Goal: Task Accomplishment & Management: Manage account settings

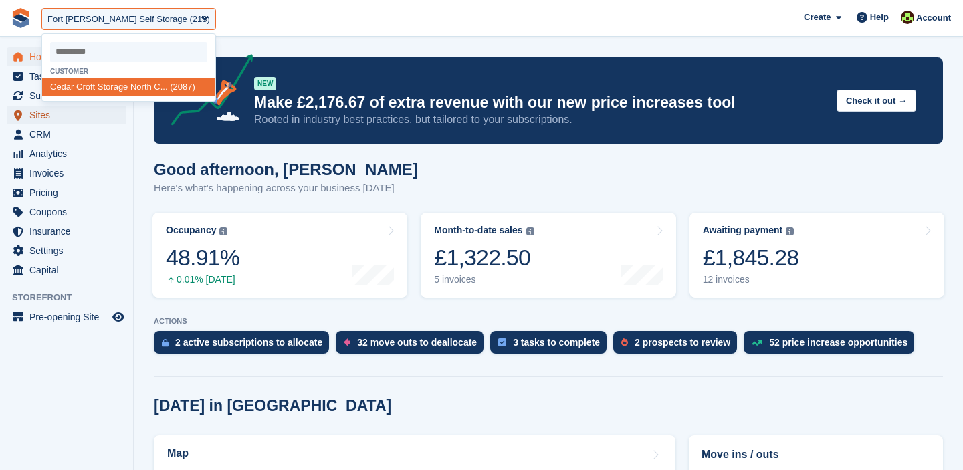
click at [29, 120] on span "Sites" at bounding box center [69, 115] width 80 height 19
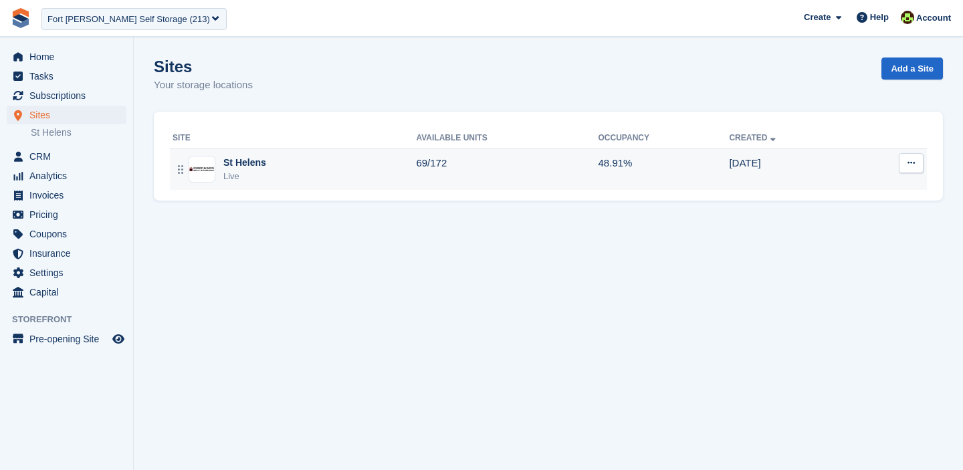
click at [913, 163] on icon at bounding box center [911, 162] width 7 height 9
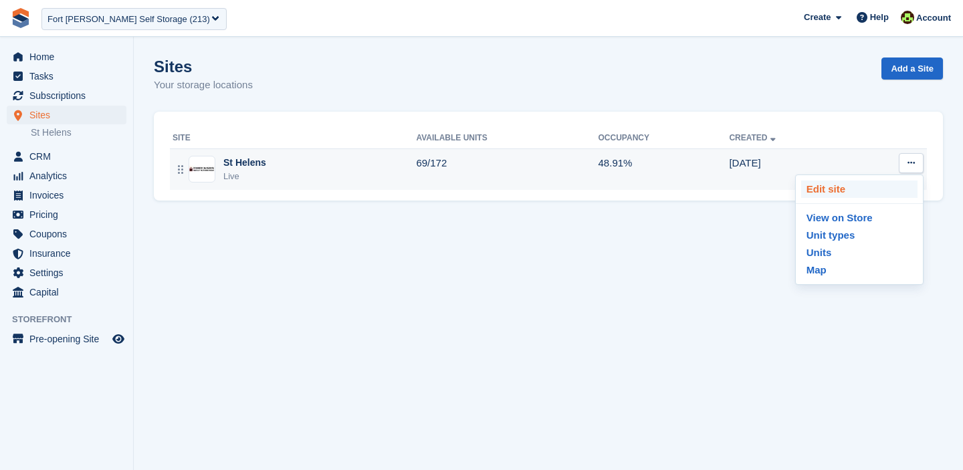
click at [849, 184] on p "Edit site" at bounding box center [859, 189] width 116 height 17
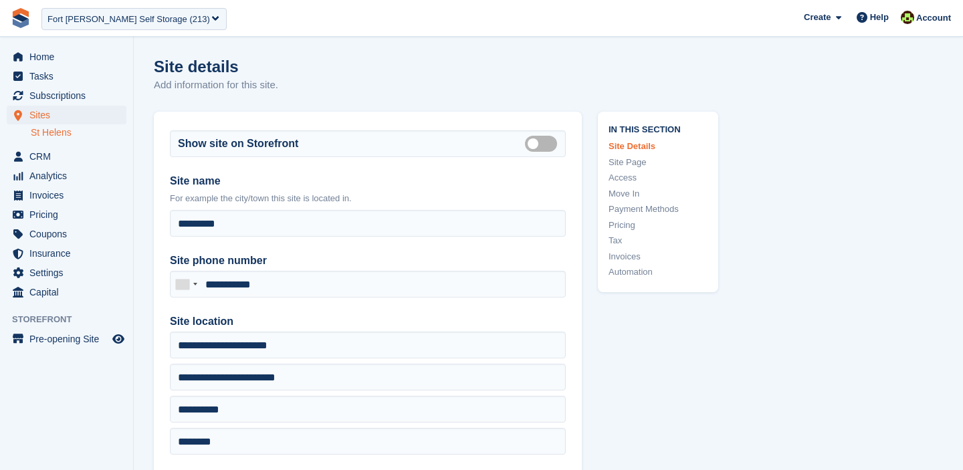
click at [625, 221] on link "Pricing" at bounding box center [658, 225] width 99 height 13
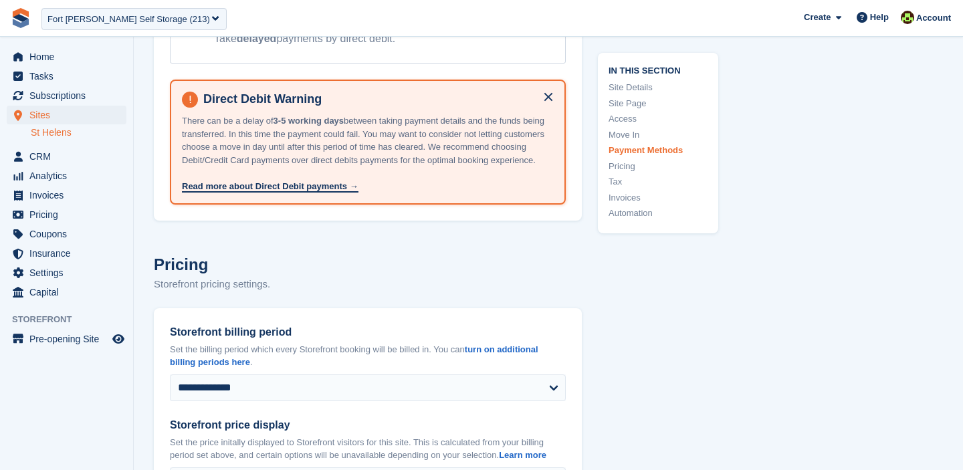
click at [651, 156] on div "In this section Site Details Site Page Access Move In Payment Methods Pricing T…" at bounding box center [658, 142] width 120 height 181
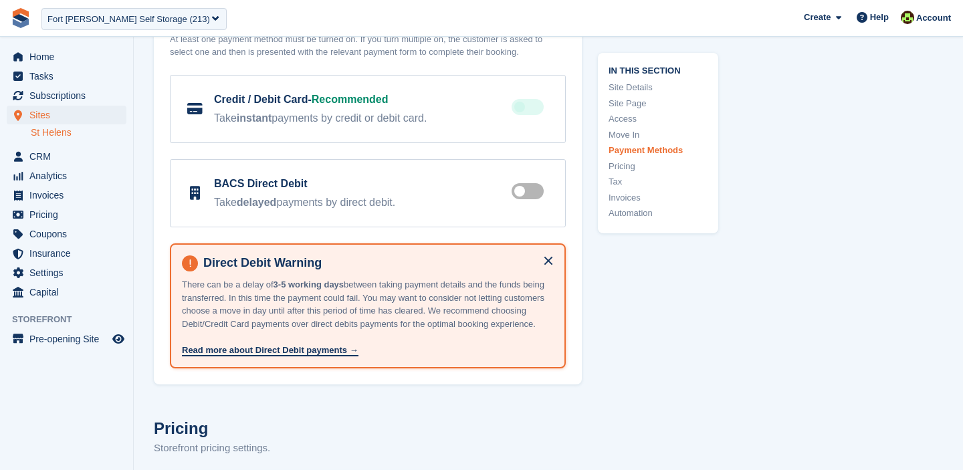
scroll to position [4586, 0]
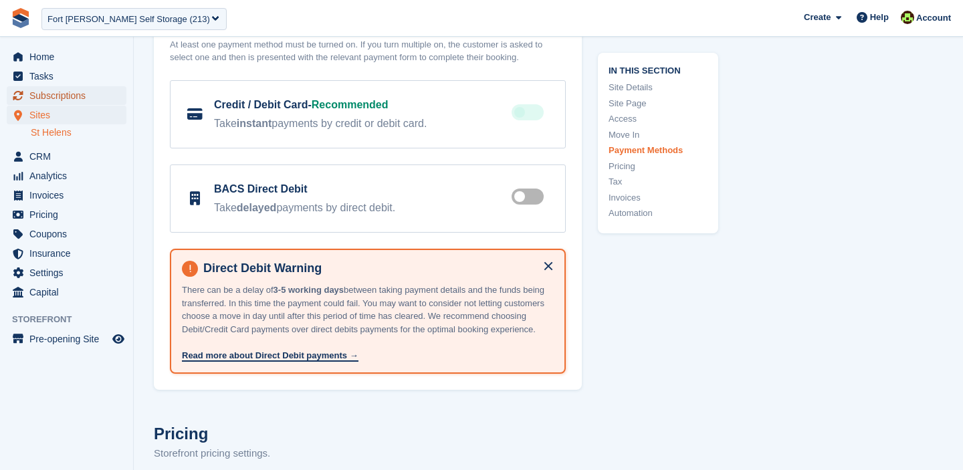
click at [40, 103] on span "Subscriptions" at bounding box center [69, 95] width 80 height 19
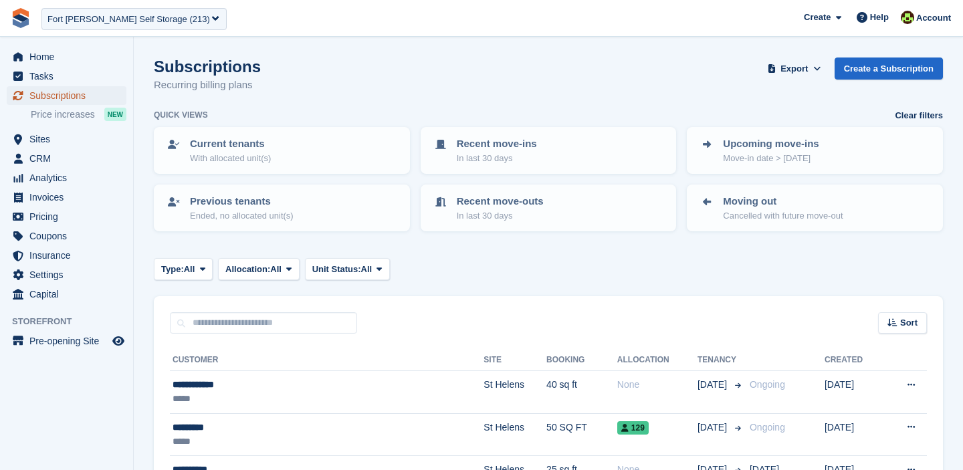
click at [70, 98] on span "Subscriptions" at bounding box center [69, 95] width 80 height 19
click at [51, 57] on span "Home" at bounding box center [69, 56] width 80 height 19
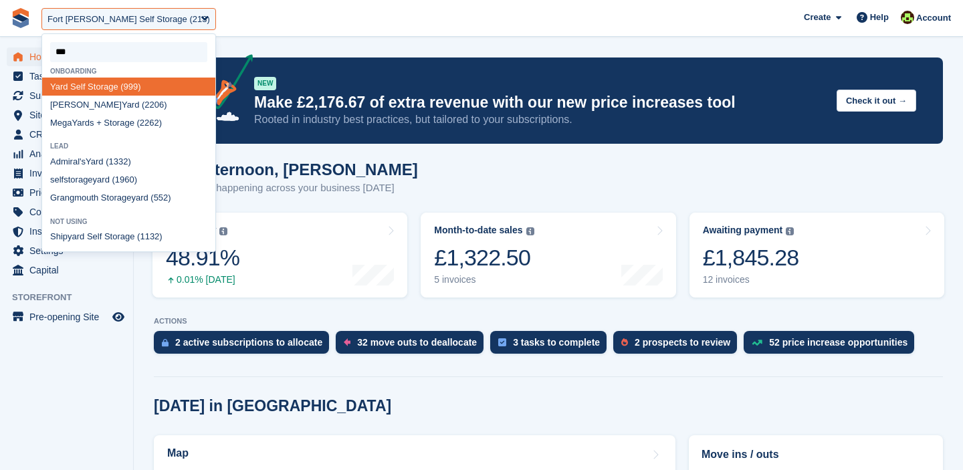
type input "****"
click at [103, 90] on div "Yard Self Storage (999)" at bounding box center [128, 87] width 173 height 18
select select "***"
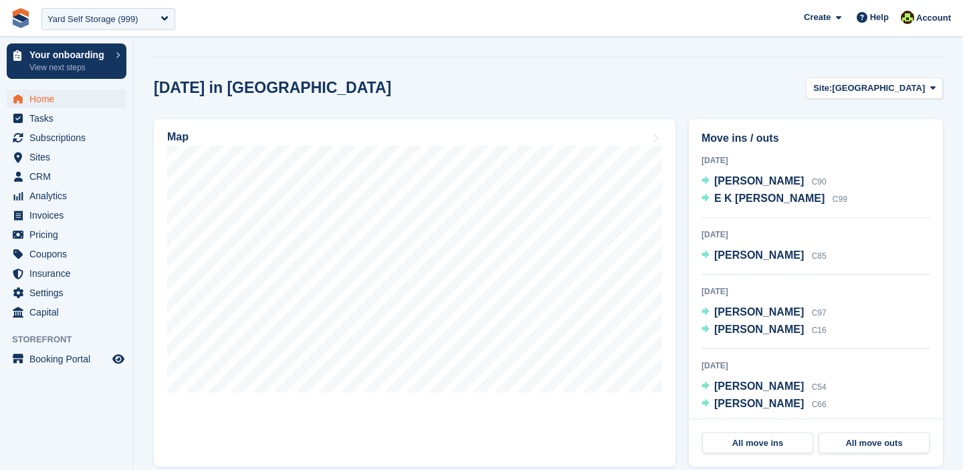
scroll to position [395, 0]
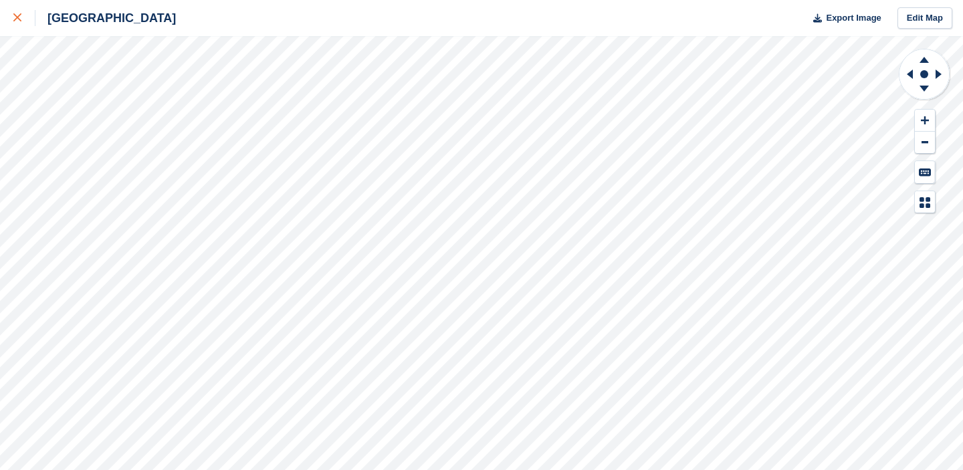
click at [20, 21] on icon at bounding box center [17, 17] width 8 height 8
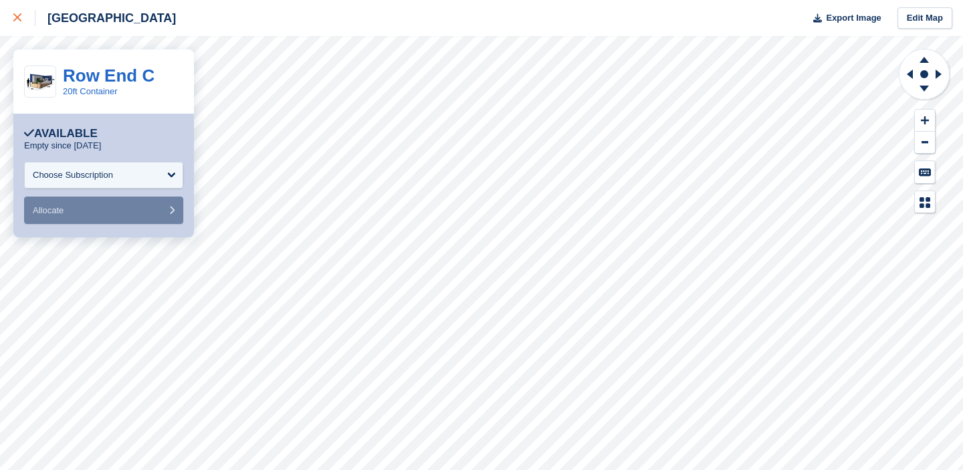
click at [18, 19] on icon at bounding box center [17, 17] width 8 height 8
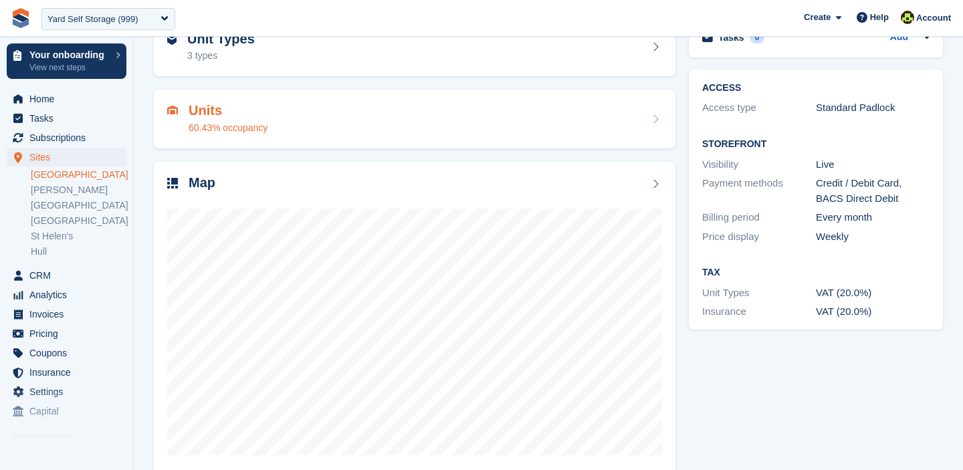
scroll to position [100, 0]
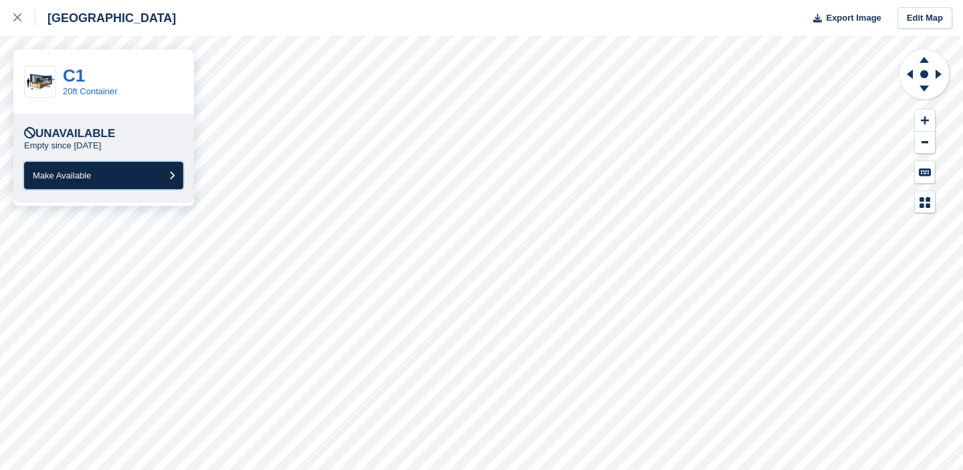
click at [69, 180] on span "Make Available" at bounding box center [62, 176] width 58 height 10
click at [76, 181] on button "Make Available" at bounding box center [103, 175] width 159 height 27
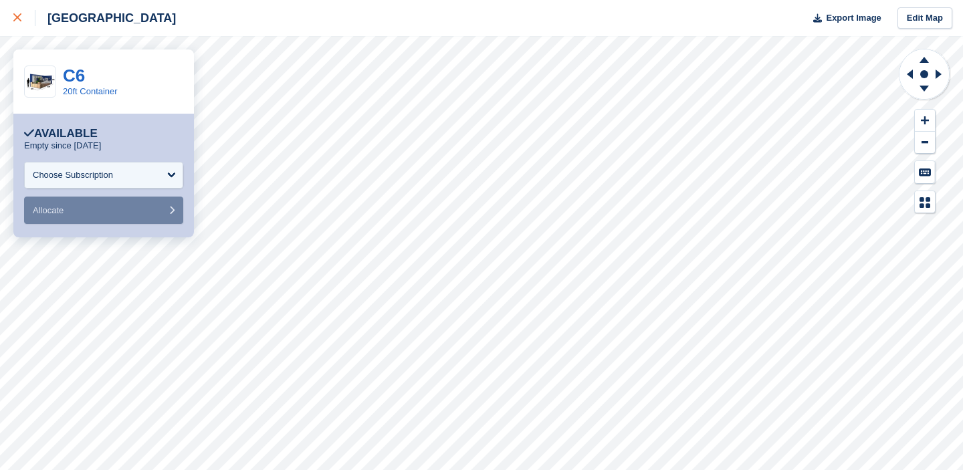
click at [13, 16] on icon at bounding box center [17, 17] width 8 height 8
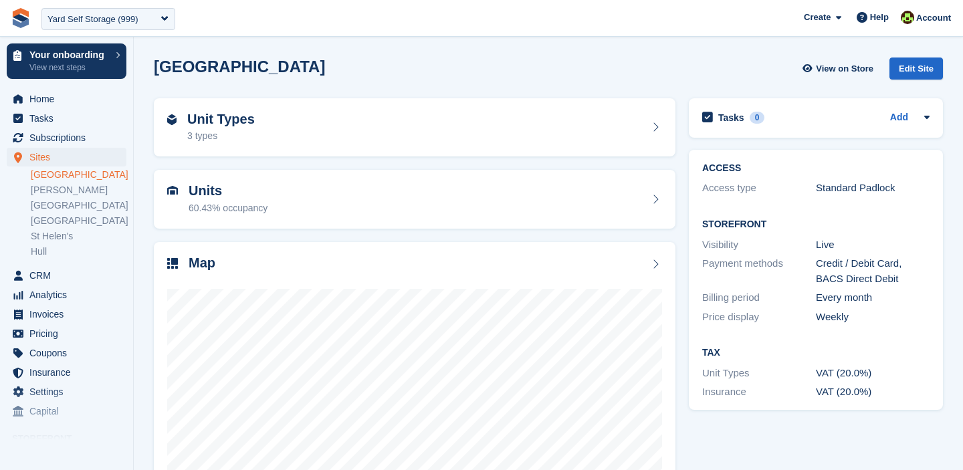
click at [58, 171] on link "[GEOGRAPHIC_DATA]" at bounding box center [79, 175] width 96 height 13
click at [218, 193] on h2 "Units" at bounding box center [228, 190] width 79 height 15
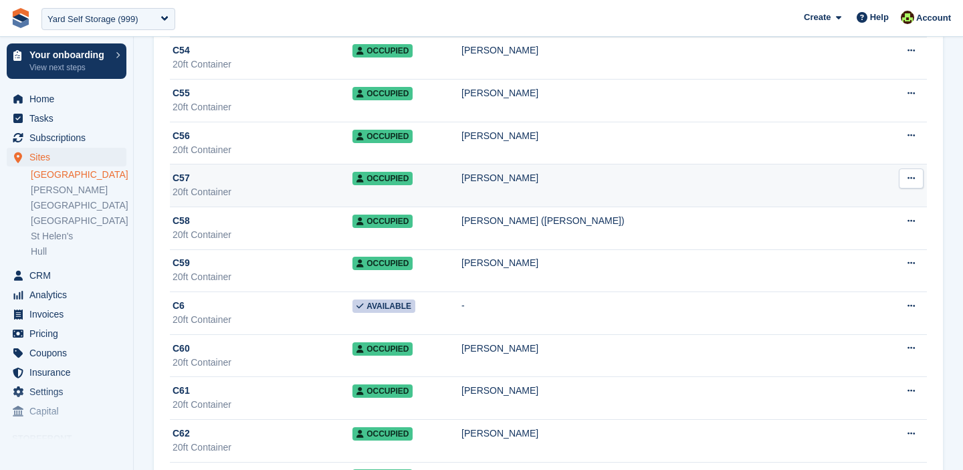
scroll to position [2440, 0]
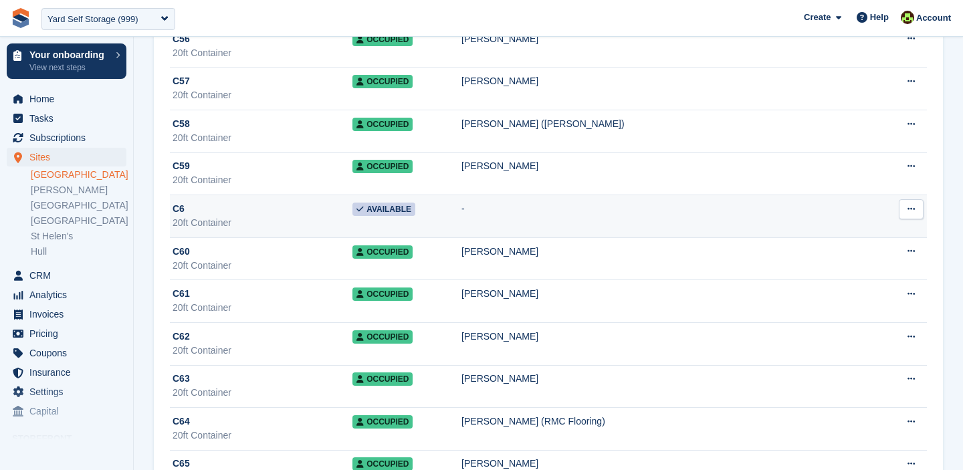
click at [354, 207] on span "Available" at bounding box center [383, 209] width 63 height 13
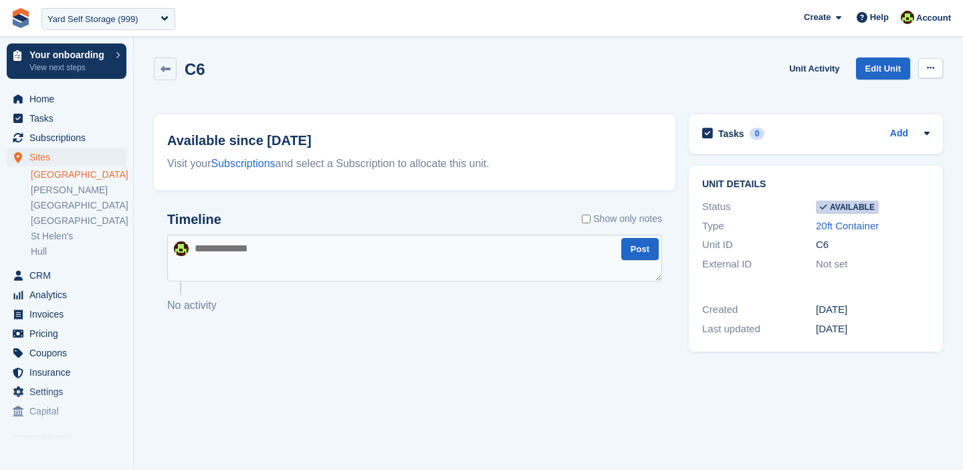
click at [930, 70] on icon at bounding box center [930, 68] width 7 height 9
click at [886, 95] on p "Make unavailable" at bounding box center [879, 94] width 116 height 17
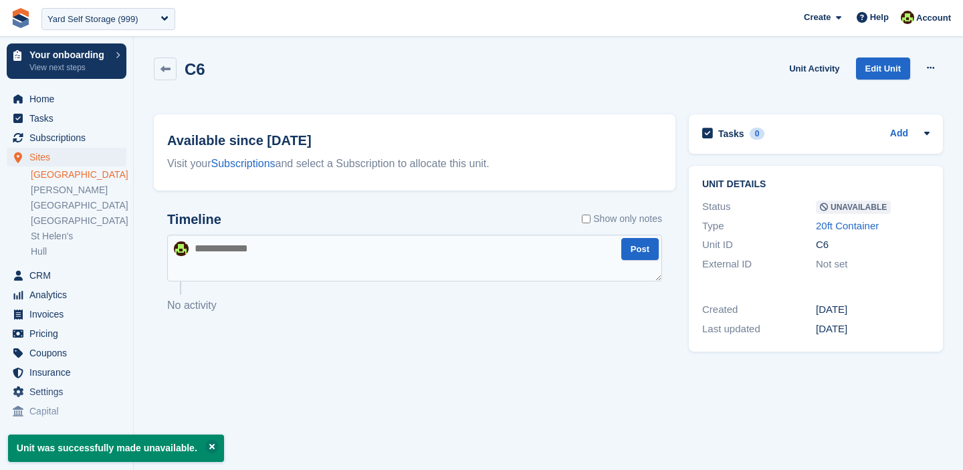
click at [43, 176] on link "[GEOGRAPHIC_DATA]" at bounding box center [79, 175] width 96 height 13
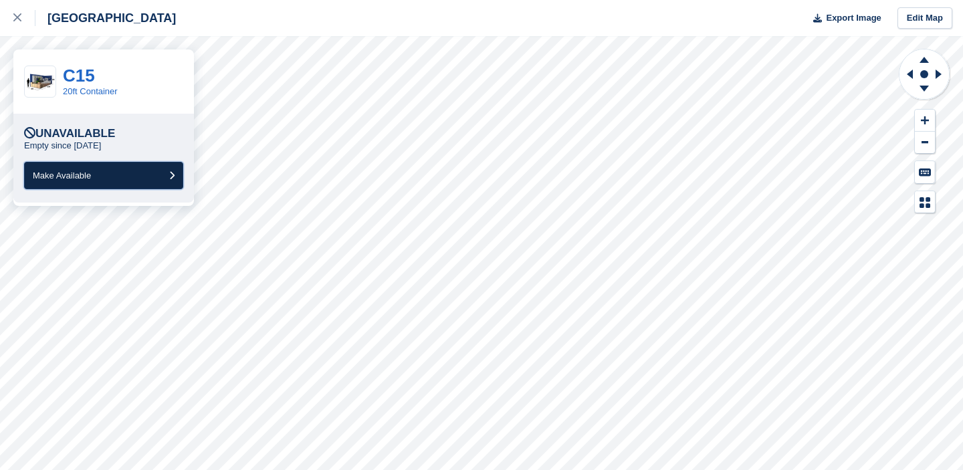
click at [122, 177] on button "Make Available" at bounding box center [103, 175] width 159 height 27
click at [108, 175] on button "Make Available" at bounding box center [103, 175] width 159 height 27
